Goal: Task Accomplishment & Management: Complete application form

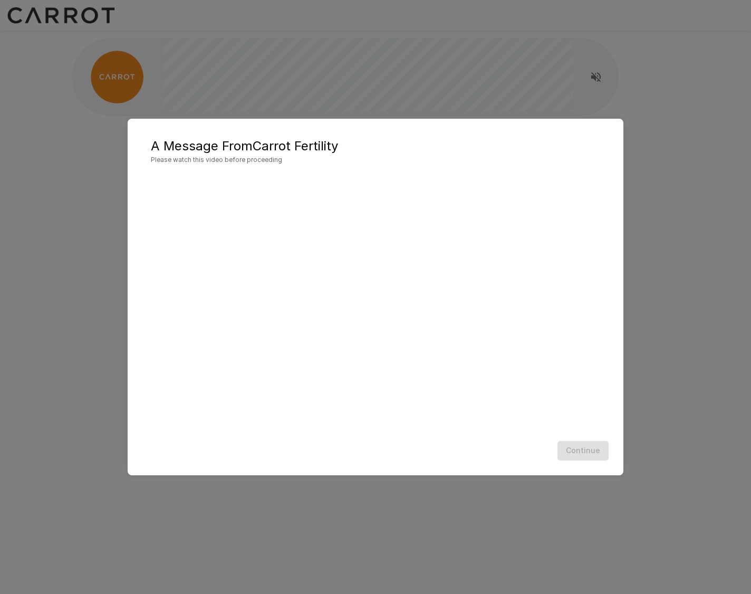
drag, startPoint x: 731, startPoint y: 188, endPoint x: 742, endPoint y: 201, distance: 16.8
click at [742, 201] on div "A Message From Carrot Fertility Please watch this video before proceeding Conti…" at bounding box center [375, 297] width 751 height 594
click at [395, 145] on h5 "A Message From Carrot Fertility" at bounding box center [375, 146] width 449 height 17
click at [585, 448] on button "Continue" at bounding box center [583, 451] width 51 height 20
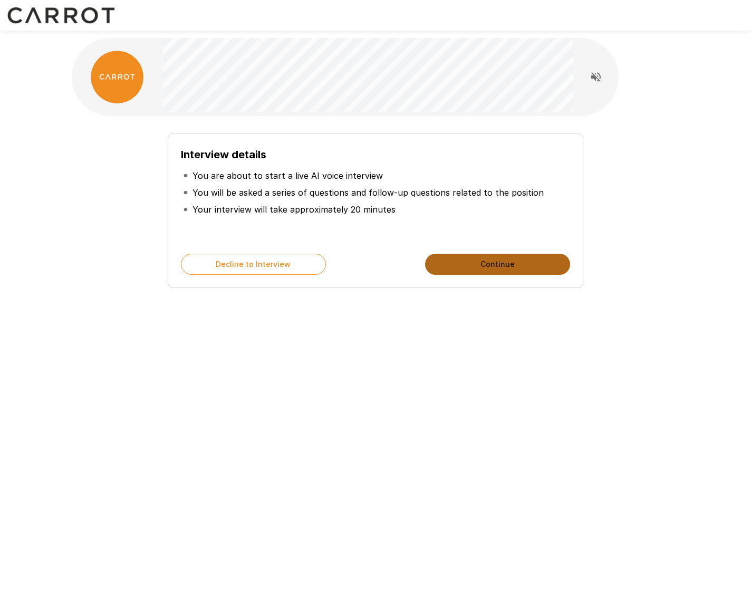
click at [496, 264] on button "Continue" at bounding box center [497, 264] width 145 height 21
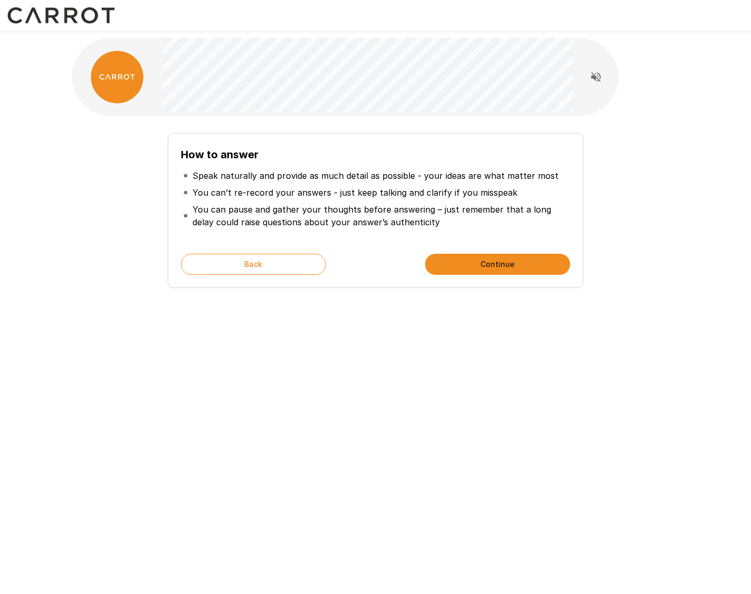
click at [506, 263] on button "Continue" at bounding box center [497, 264] width 145 height 21
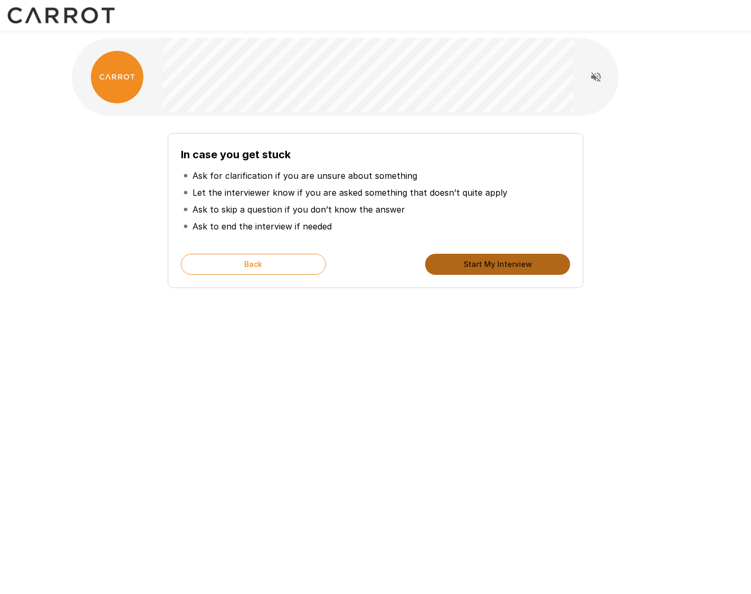
click at [488, 264] on button "Start My Interview" at bounding box center [497, 264] width 145 height 21
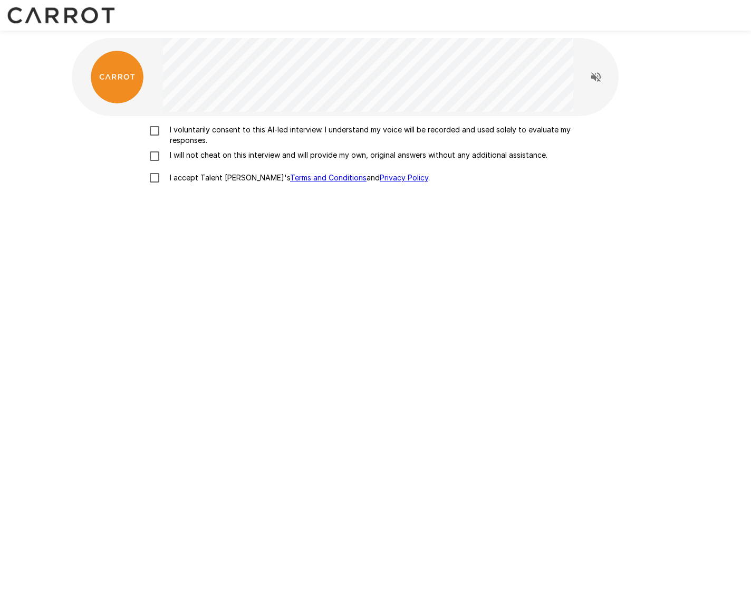
click at [198, 133] on p "I voluntarily consent to this AI-led interview. I understand my voice will be r…" at bounding box center [387, 134] width 442 height 21
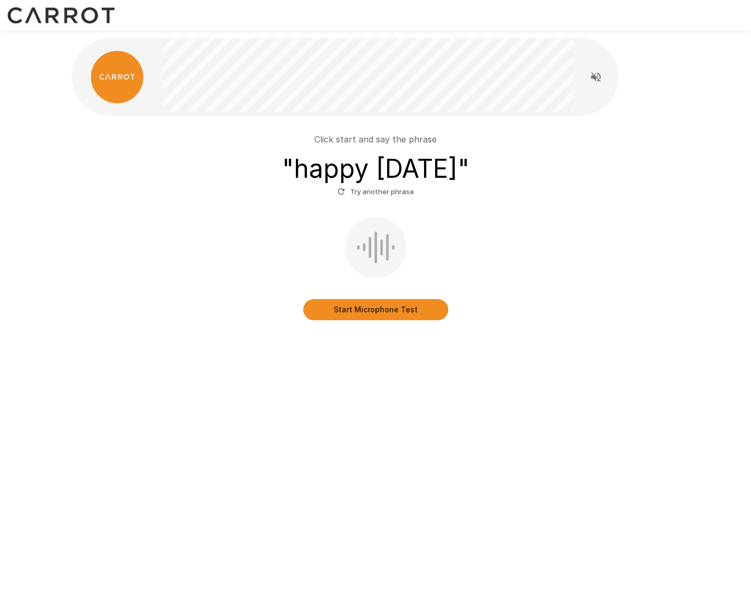
click at [400, 314] on button "Start Microphone Test" at bounding box center [375, 309] width 145 height 21
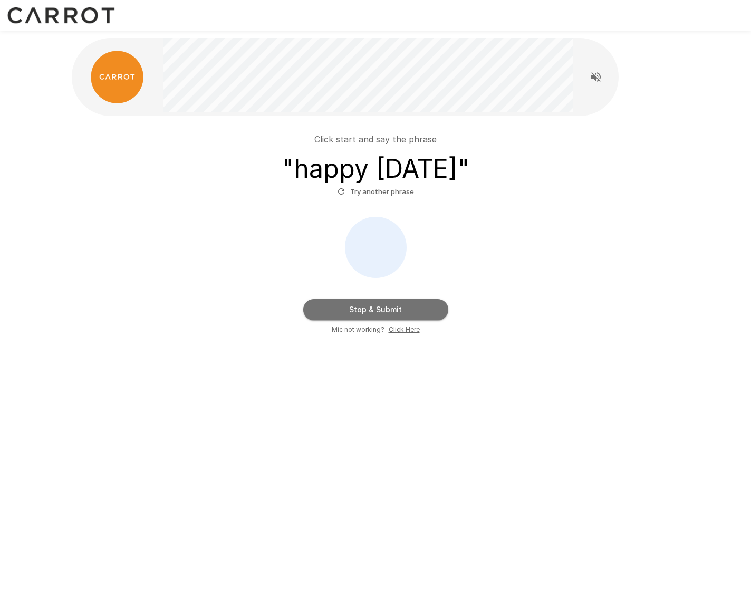
click at [400, 314] on button "Stop & Submit" at bounding box center [375, 309] width 145 height 21
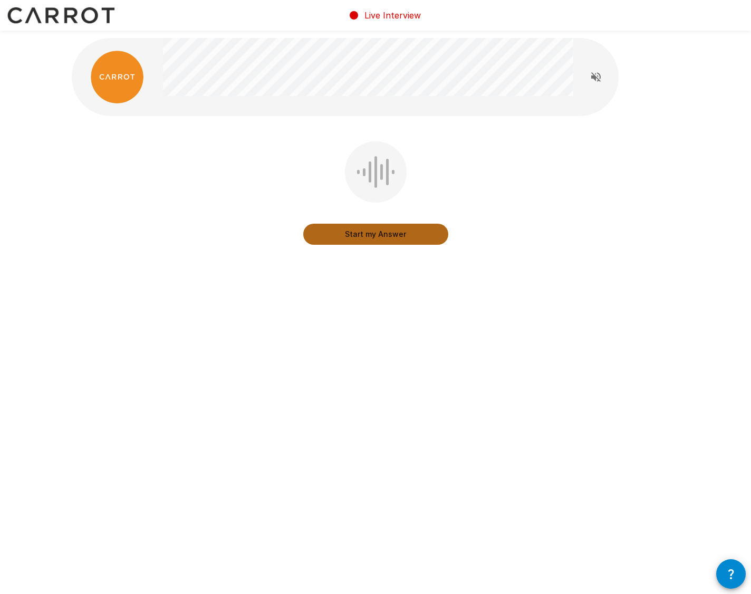
click at [375, 236] on button "Start my Answer" at bounding box center [375, 234] width 145 height 21
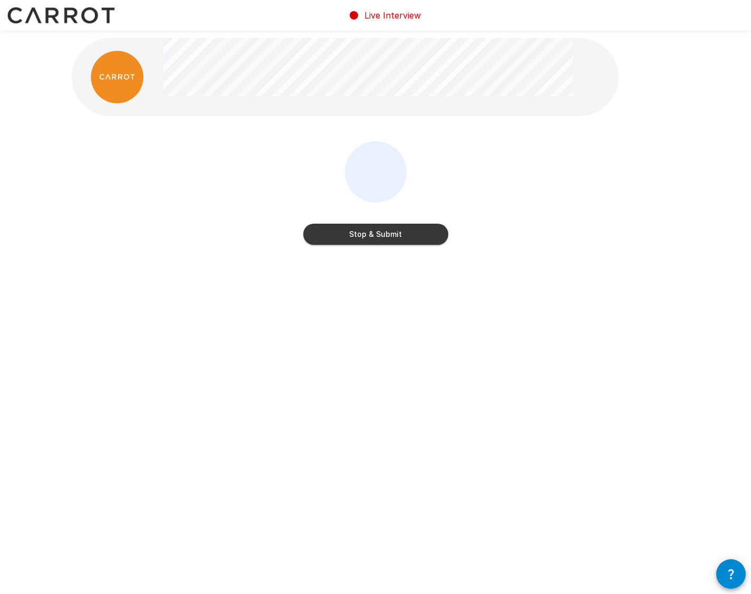
click at [390, 245] on div "Stop & Submit" at bounding box center [375, 195] width 145 height 108
click at [388, 241] on button "Stop & Submit" at bounding box center [375, 234] width 145 height 21
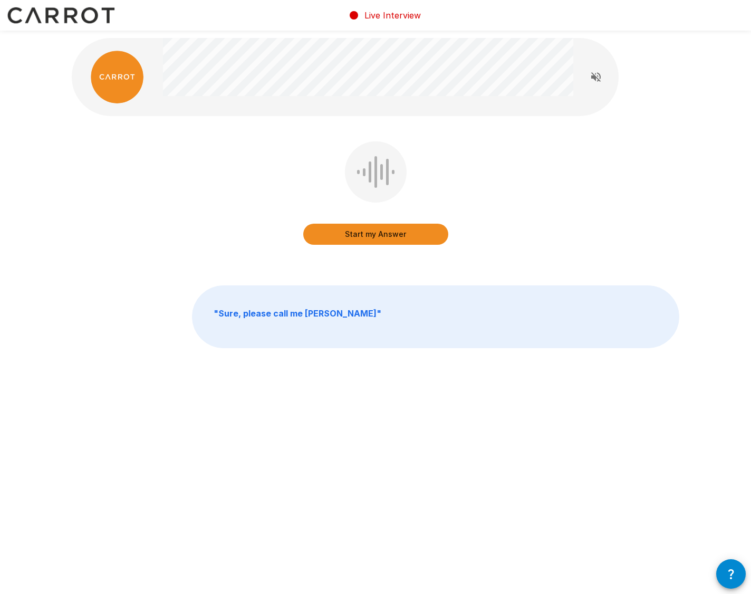
click at [378, 233] on button "Start my Answer" at bounding box center [375, 234] width 145 height 21
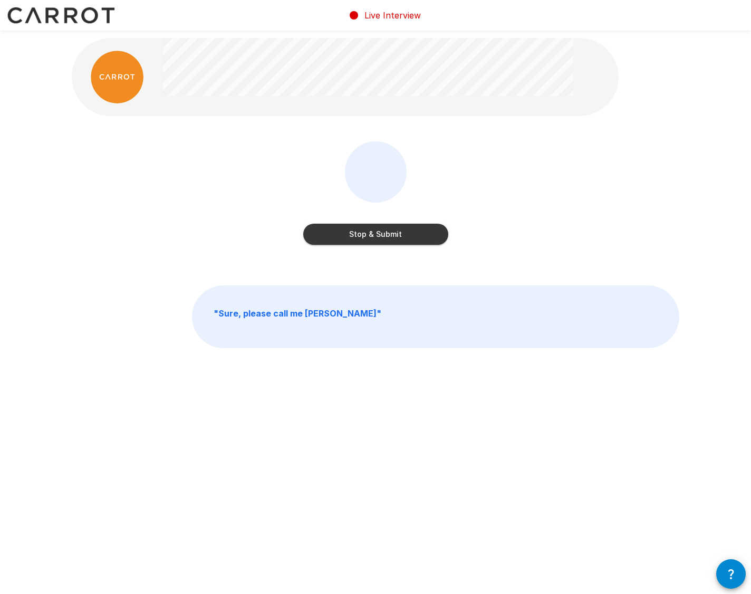
click at [377, 244] on div "Stop & Submit" at bounding box center [375, 195] width 145 height 108
click at [377, 240] on button "Stop & Submit" at bounding box center [375, 234] width 145 height 21
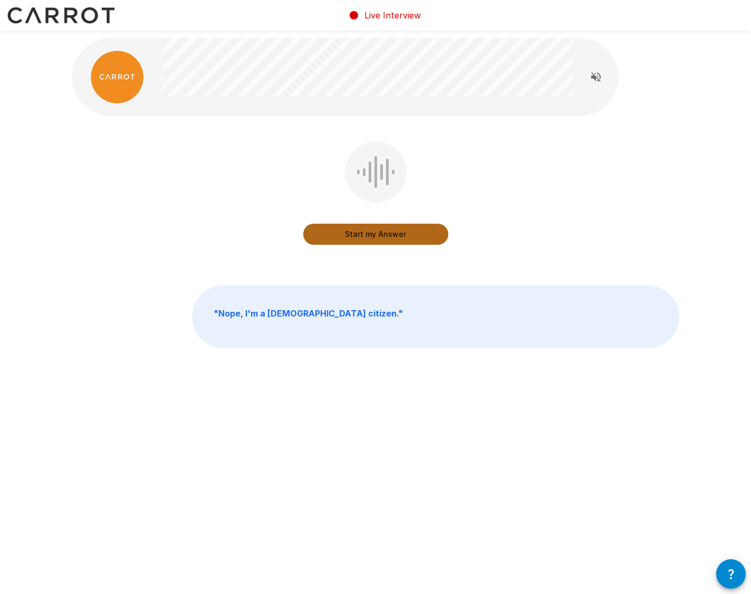
click at [361, 236] on button "Start my Answer" at bounding box center [375, 234] width 145 height 21
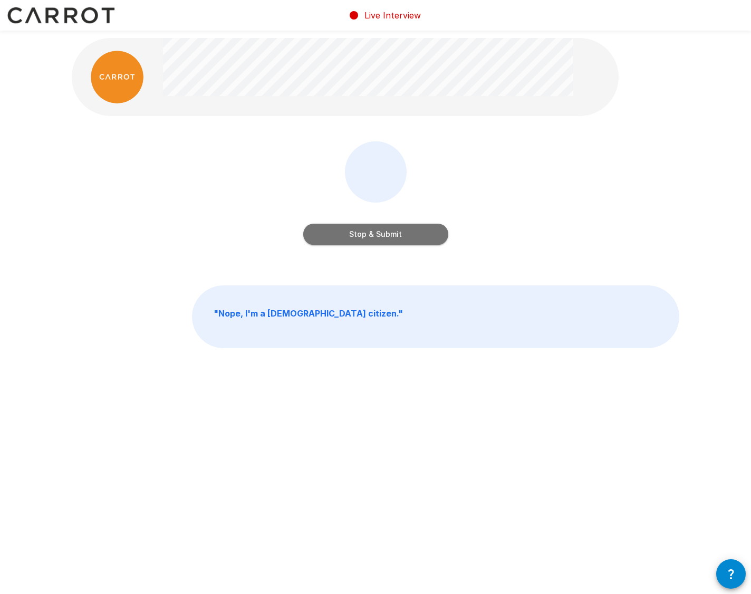
click at [377, 234] on button "Stop & Submit" at bounding box center [375, 234] width 145 height 21
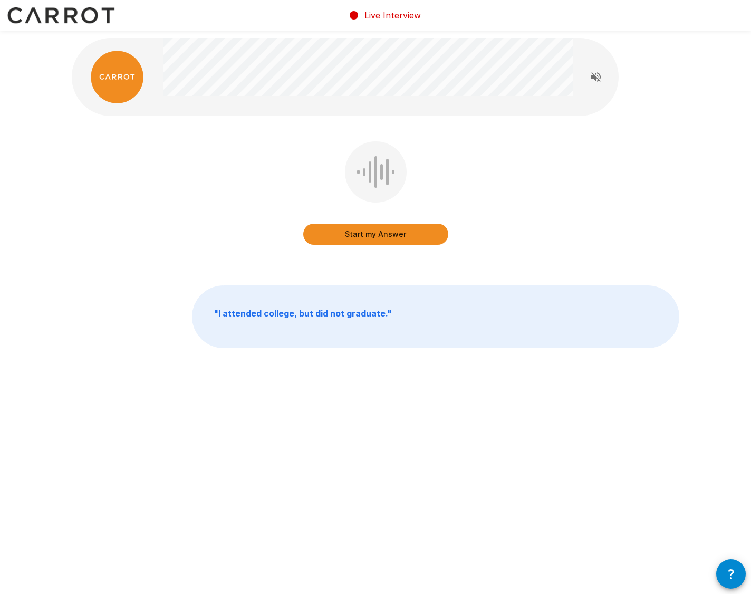
click at [362, 239] on button "Start my Answer" at bounding box center [375, 234] width 145 height 21
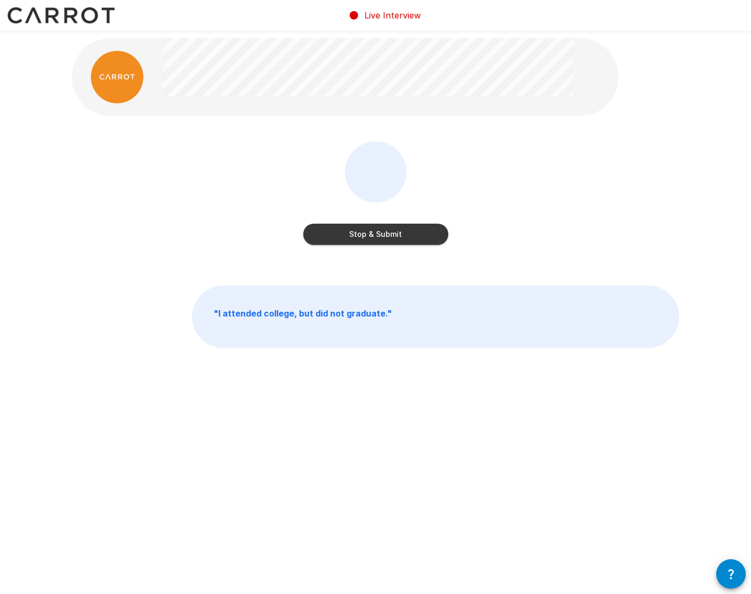
click at [367, 236] on button "Stop & Submit" at bounding box center [375, 234] width 145 height 21
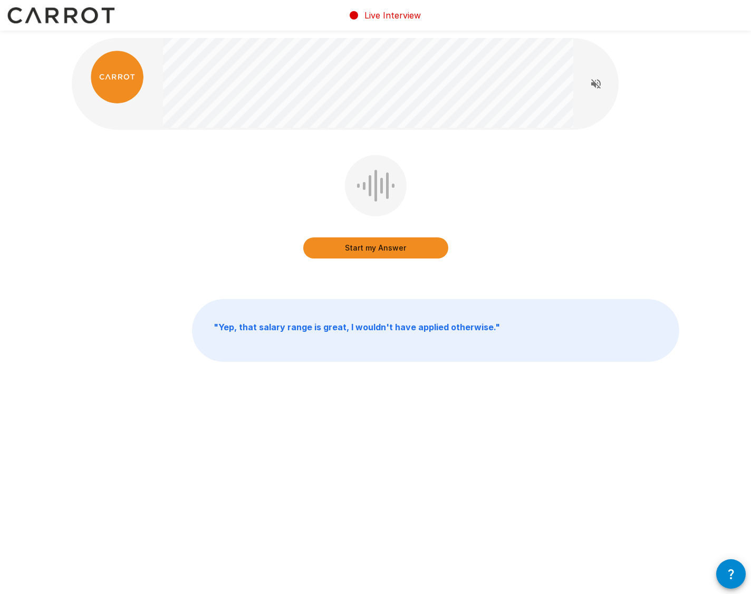
click at [354, 251] on button "Start my Answer" at bounding box center [375, 247] width 145 height 21
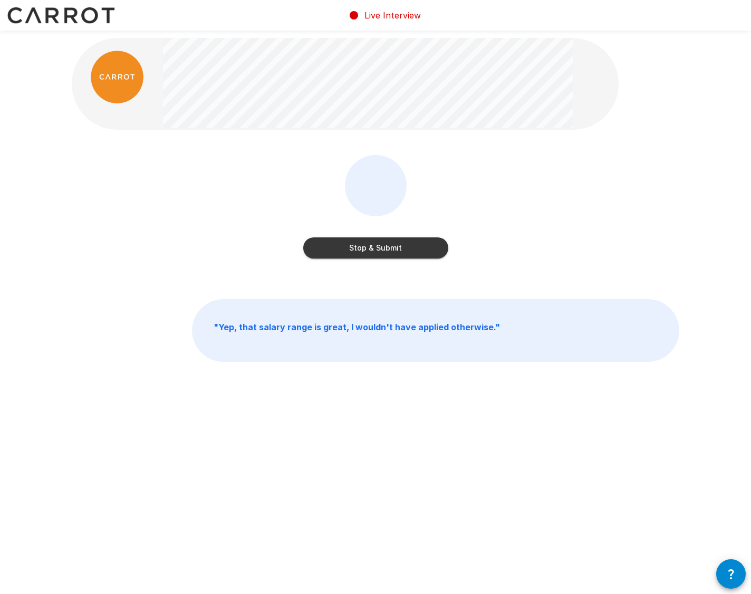
click at [381, 254] on button "Stop & Submit" at bounding box center [375, 247] width 145 height 21
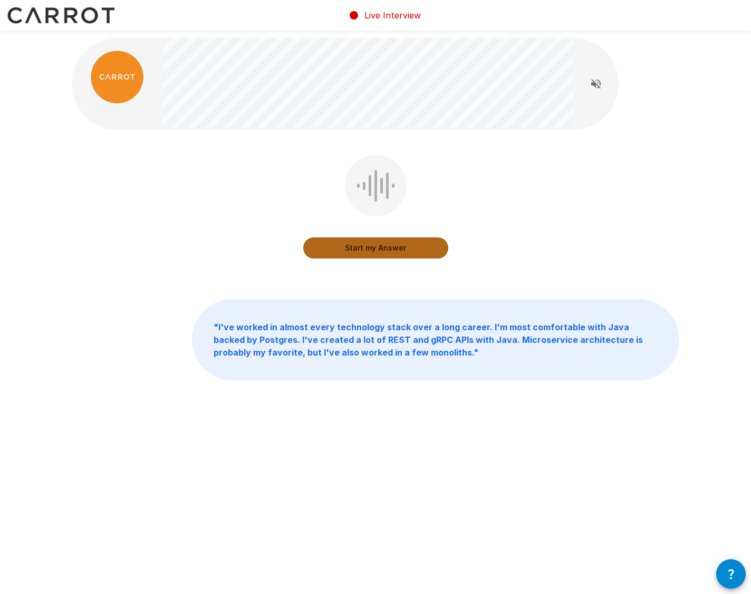
click at [361, 248] on button "Start my Answer" at bounding box center [375, 247] width 145 height 21
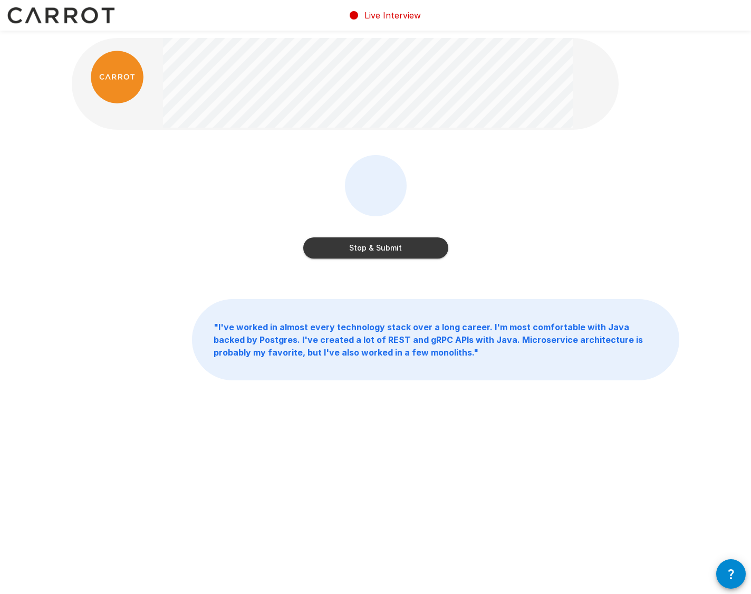
click at [377, 251] on button "Stop & Submit" at bounding box center [375, 247] width 145 height 21
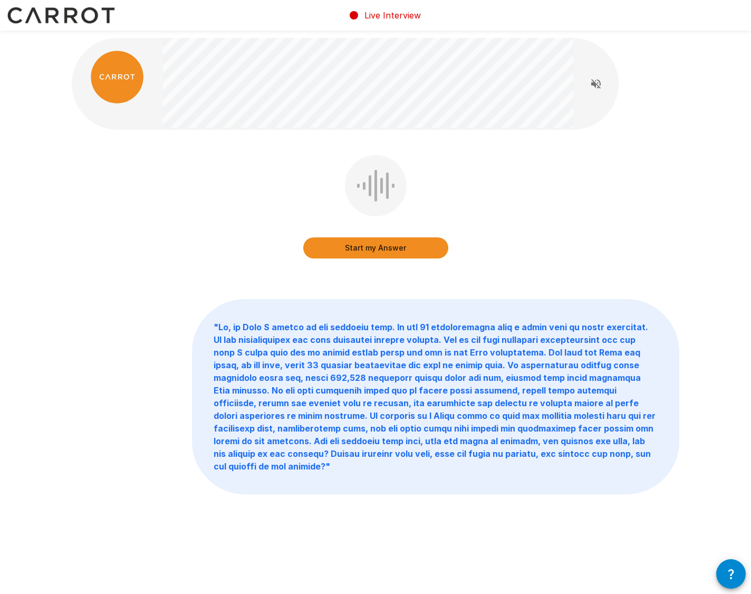
click at [382, 252] on button "Start my Answer" at bounding box center [375, 247] width 145 height 21
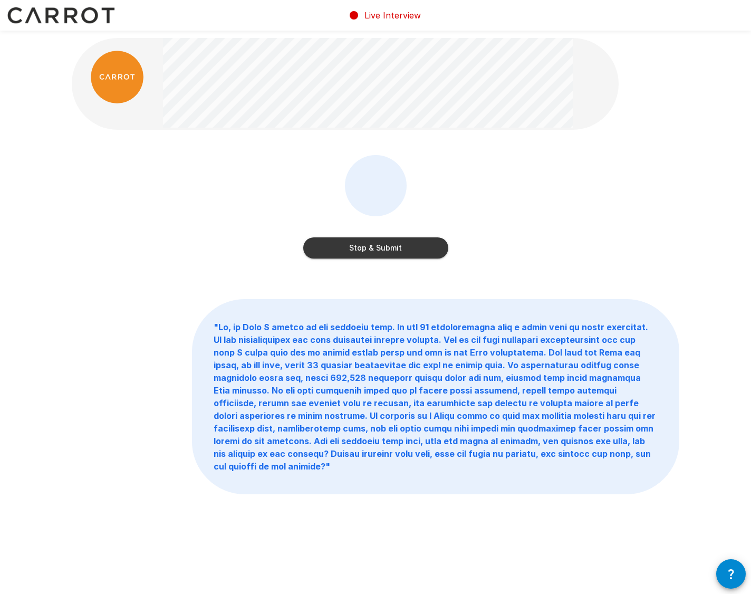
click at [380, 247] on button "Stop & Submit" at bounding box center [375, 247] width 145 height 21
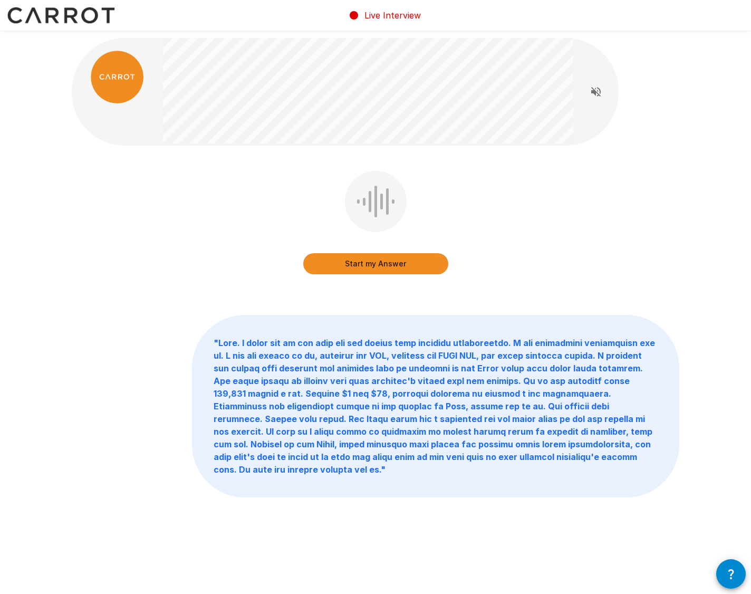
click at [369, 265] on button "Start my Answer" at bounding box center [375, 263] width 145 height 21
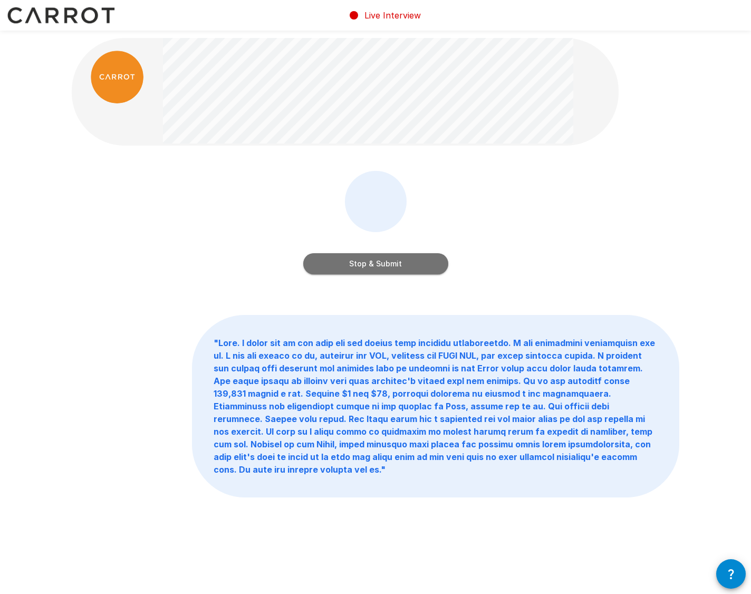
click at [369, 265] on button "Stop & Submit" at bounding box center [375, 263] width 145 height 21
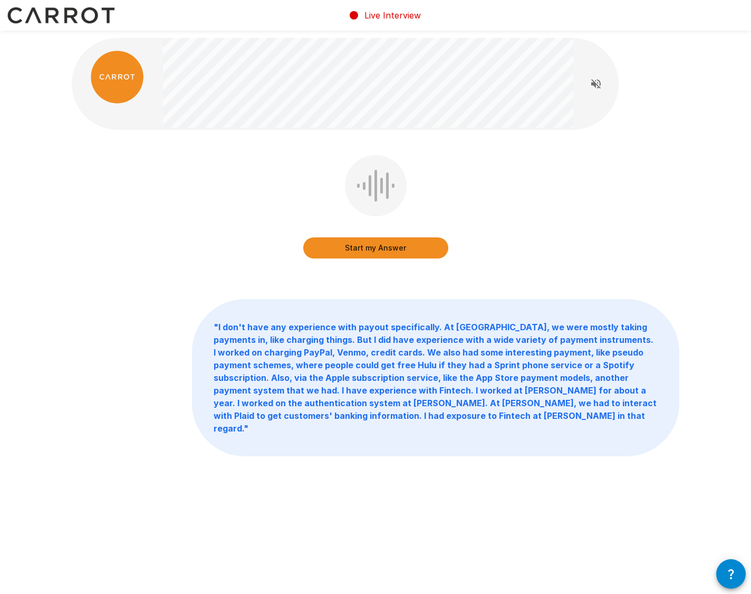
click at [400, 249] on button "Start my Answer" at bounding box center [375, 247] width 145 height 21
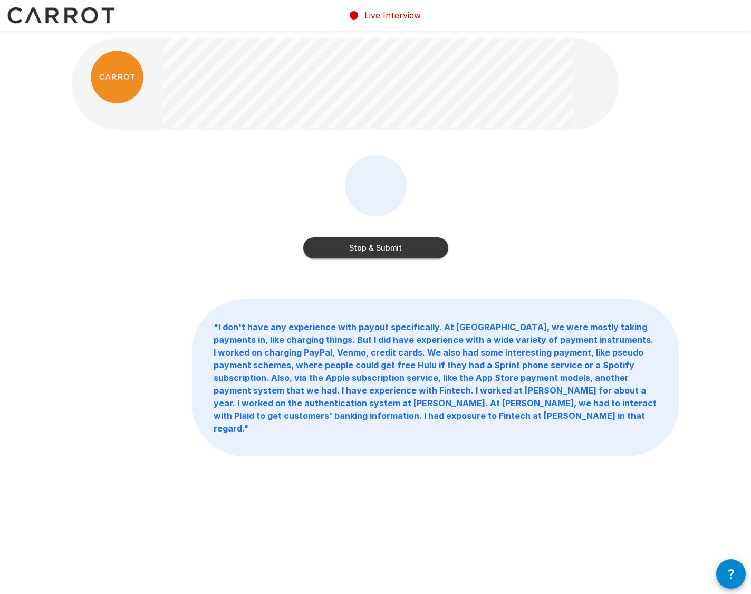
click at [400, 249] on button "Stop & Submit" at bounding box center [375, 247] width 145 height 21
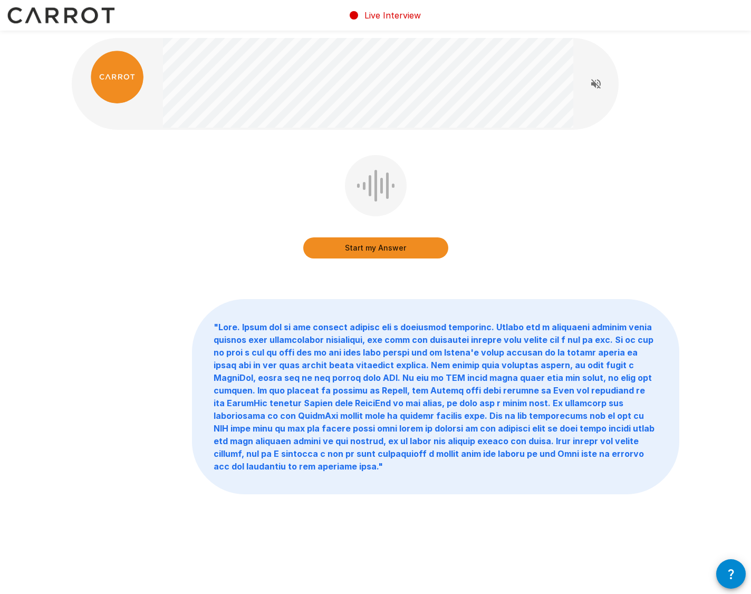
click at [382, 250] on button "Start my Answer" at bounding box center [375, 247] width 145 height 21
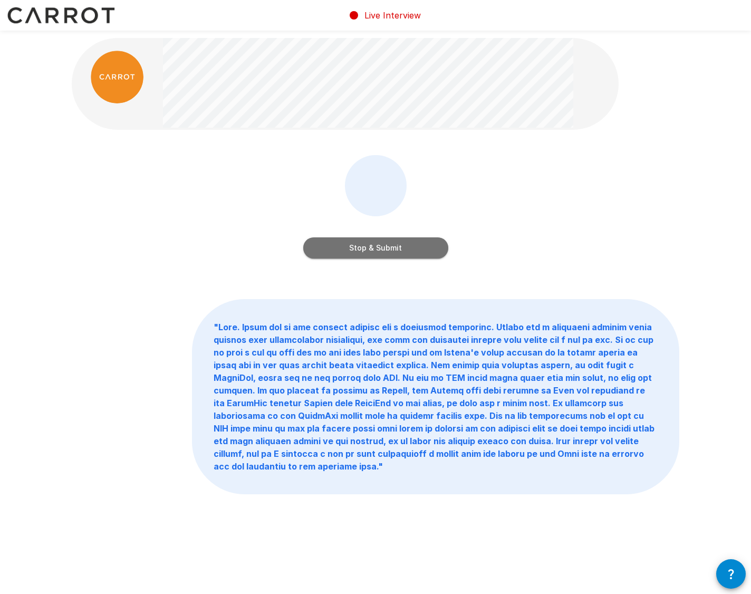
click at [382, 248] on button "Stop & Submit" at bounding box center [375, 247] width 145 height 21
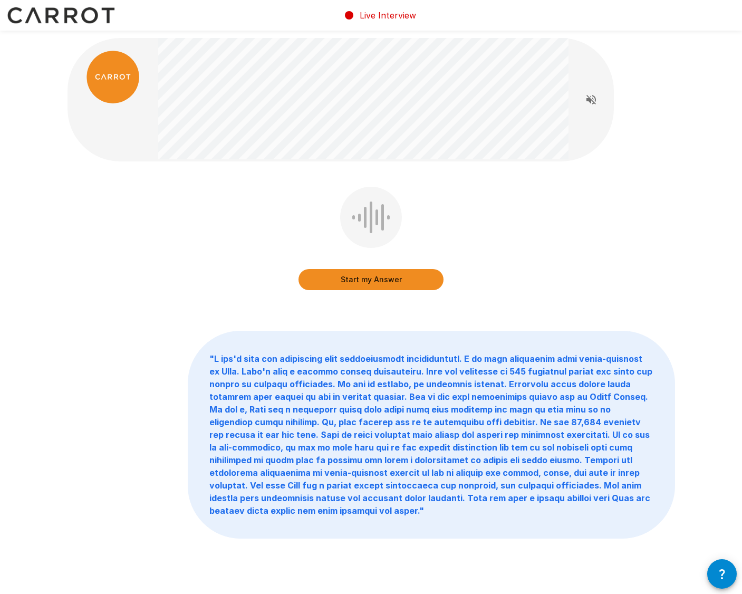
click at [350, 281] on button "Start my Answer" at bounding box center [371, 279] width 145 height 21
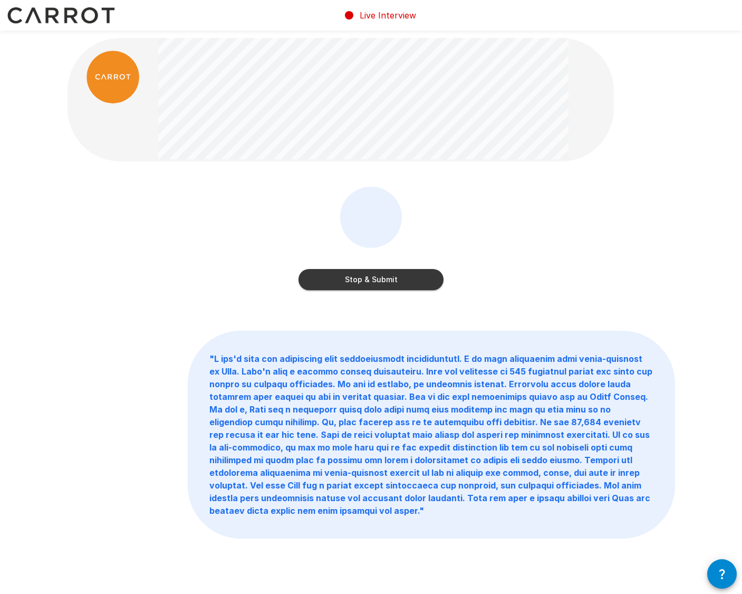
click at [377, 275] on button "Stop & Submit" at bounding box center [371, 279] width 145 height 21
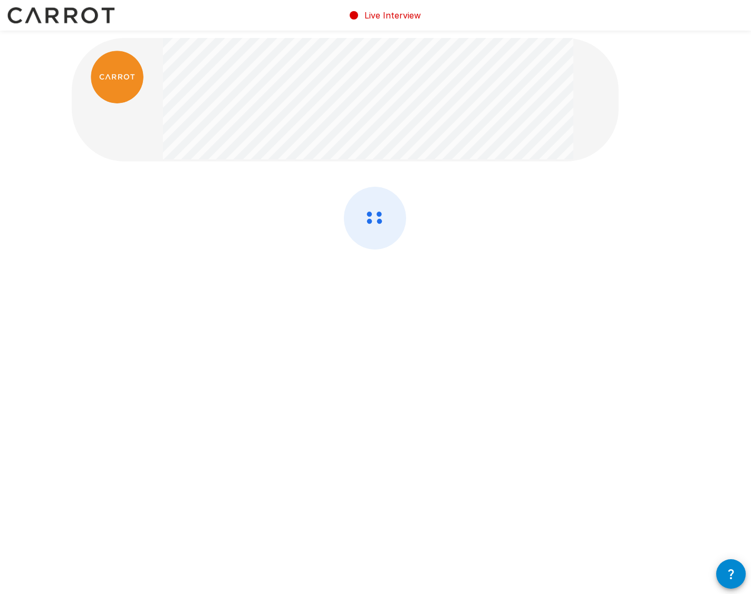
drag, startPoint x: 373, startPoint y: 277, endPoint x: 383, endPoint y: 440, distance: 163.3
click at [382, 359] on div at bounding box center [375, 195] width 633 height 390
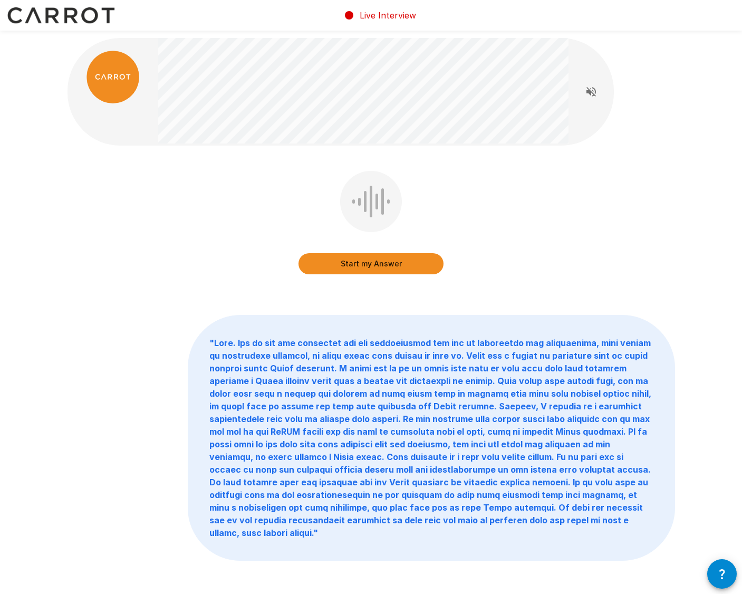
click at [373, 261] on button "Start my Answer" at bounding box center [371, 263] width 145 height 21
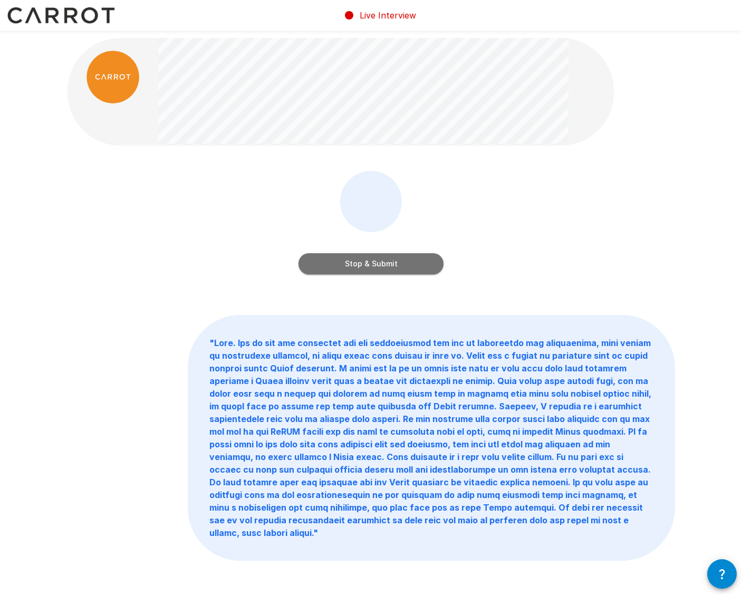
click at [380, 265] on button "Stop & Submit" at bounding box center [371, 263] width 145 height 21
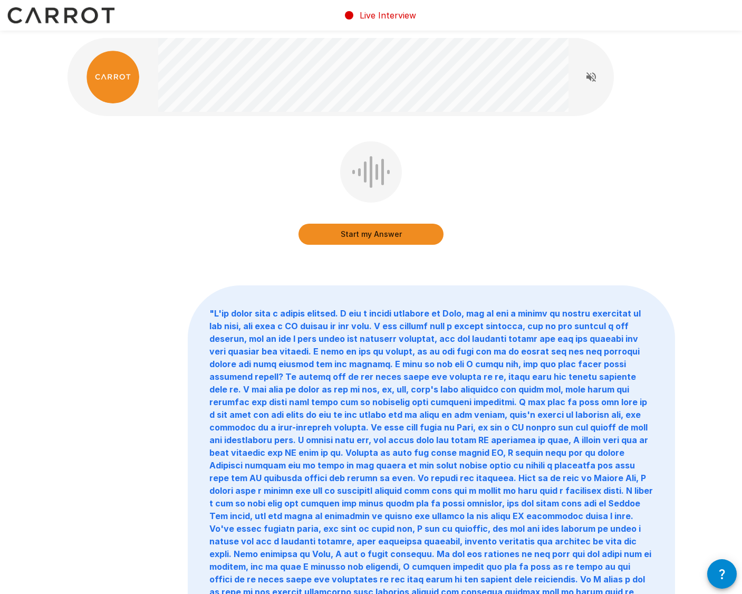
click at [380, 234] on button "Start my Answer" at bounding box center [371, 234] width 145 height 21
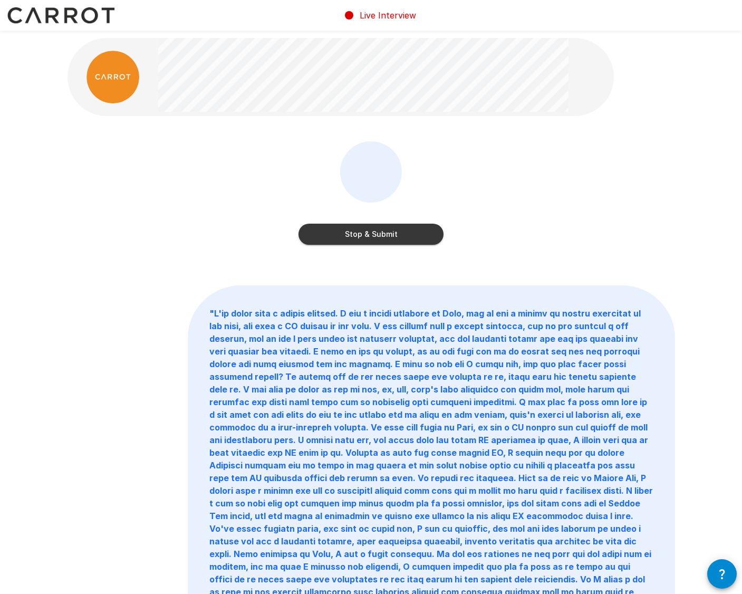
click at [379, 235] on button "Stop & Submit" at bounding box center [371, 234] width 145 height 21
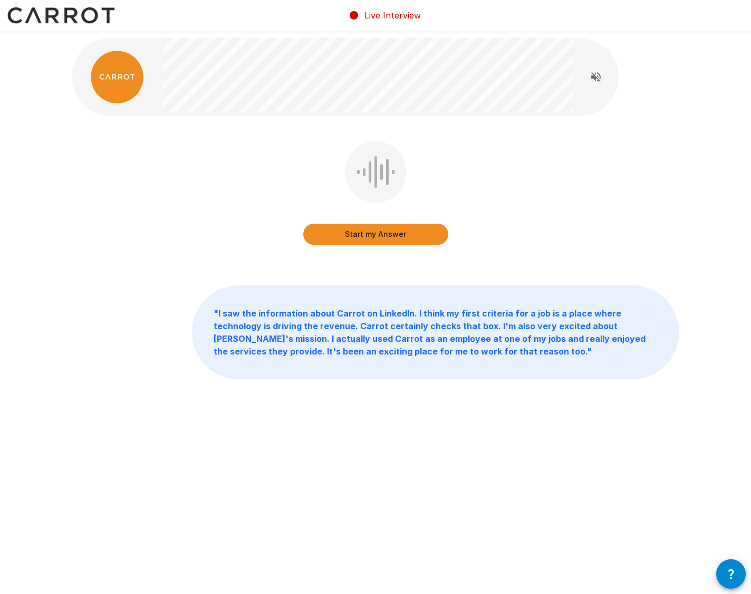
click at [379, 237] on button "Start my Answer" at bounding box center [375, 234] width 145 height 21
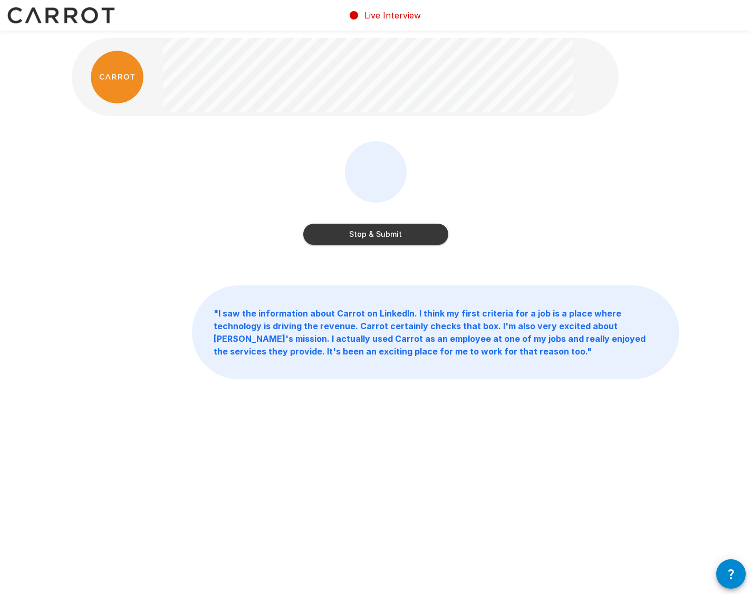
click at [379, 237] on button "Stop & Submit" at bounding box center [375, 234] width 145 height 21
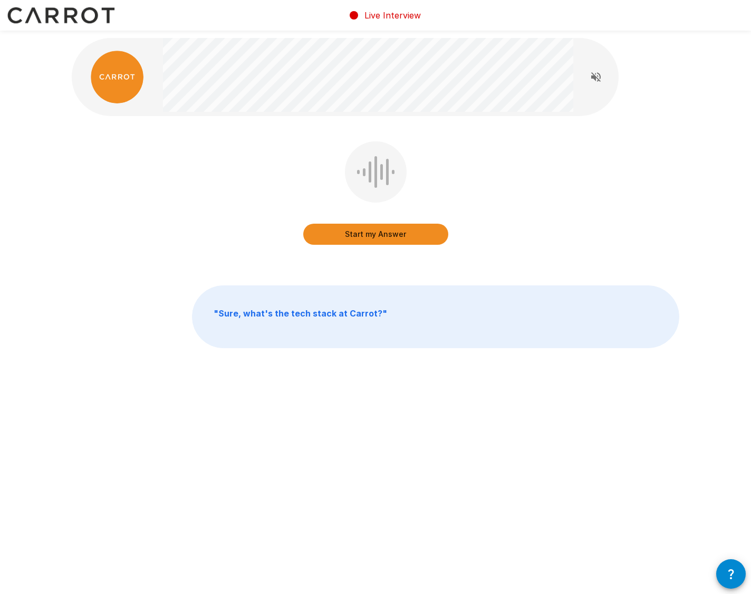
click at [379, 237] on button "Start my Answer" at bounding box center [375, 234] width 145 height 21
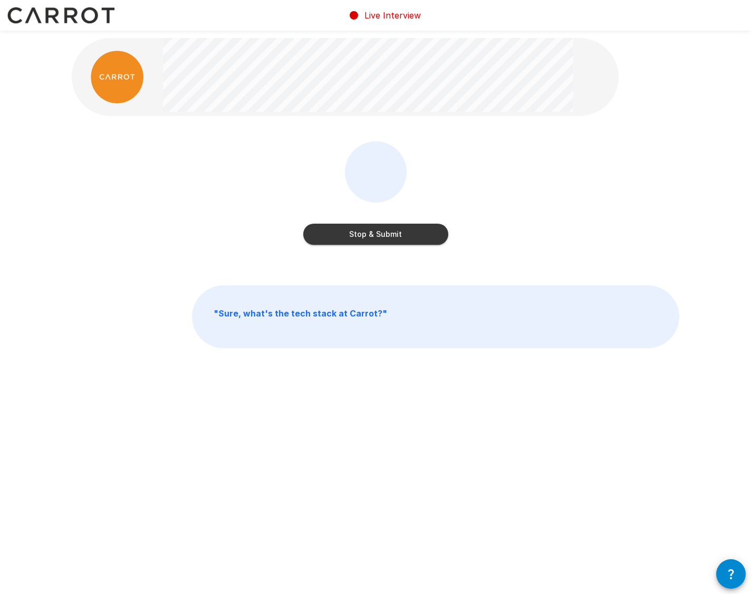
click at [379, 237] on button "Stop & Submit" at bounding box center [375, 234] width 145 height 21
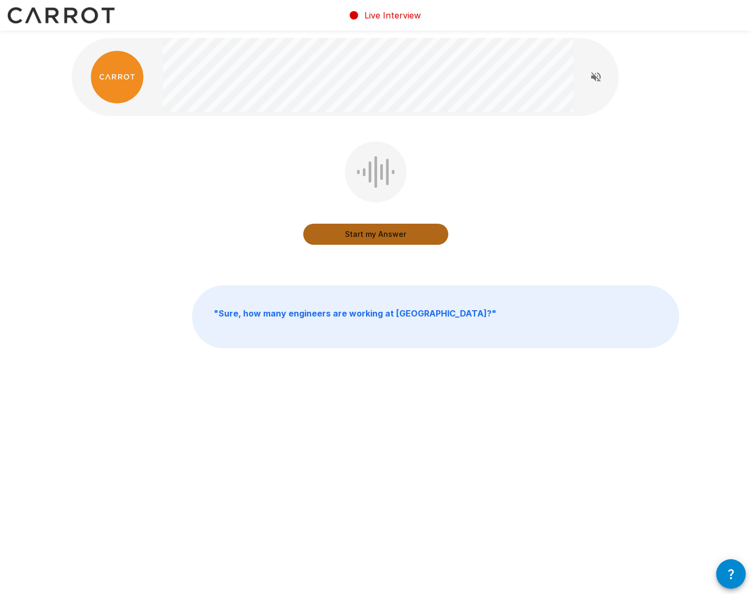
click at [388, 234] on button "Start my Answer" at bounding box center [375, 234] width 145 height 21
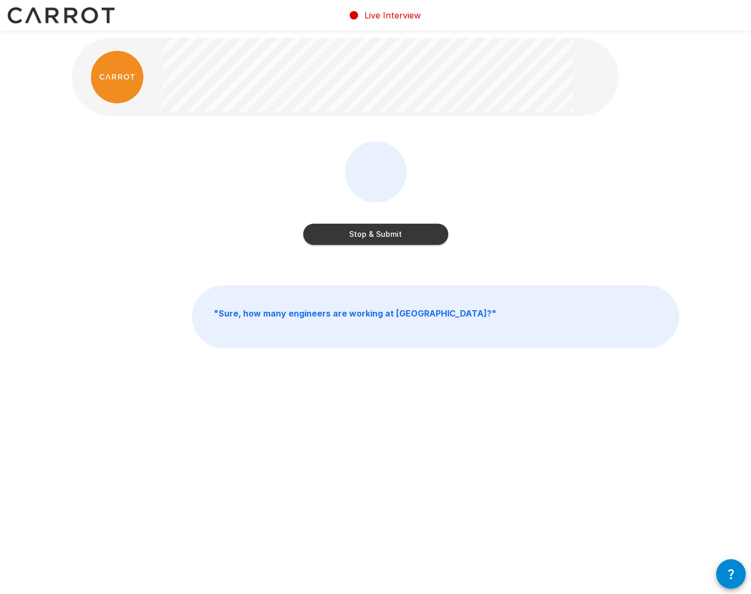
click at [388, 234] on button "Stop & Submit" at bounding box center [375, 234] width 145 height 21
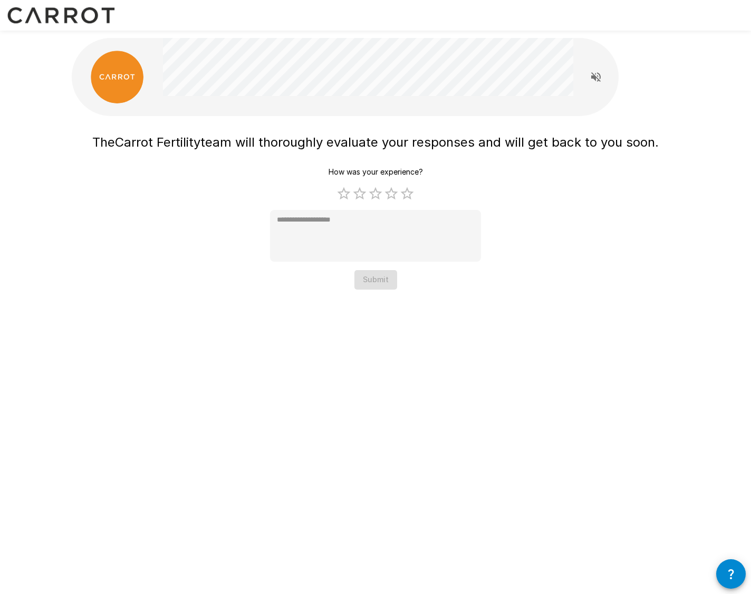
type textarea "*"
